Goal: Complete application form

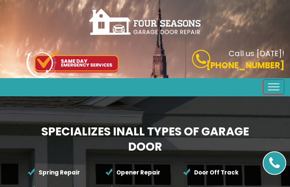
type input "SLKsIseAlEckeWfv"
type input "(5__) ___-____"
type input "[EMAIL_ADDRESS][DOMAIN_NAME]"
type input "NLcpTgam"
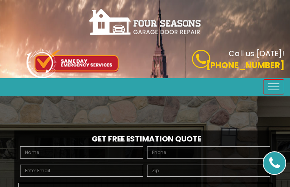
type input "UymjUkKDlXFOq"
type input "(5__) ___-____"
type input "[EMAIL_ADDRESS][DOMAIN_NAME]"
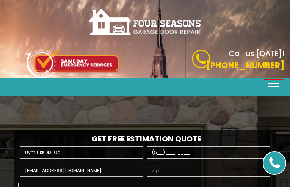
type input "AgMeLnVuqrdisVr"
